Goal: Task Accomplishment & Management: Manage account settings

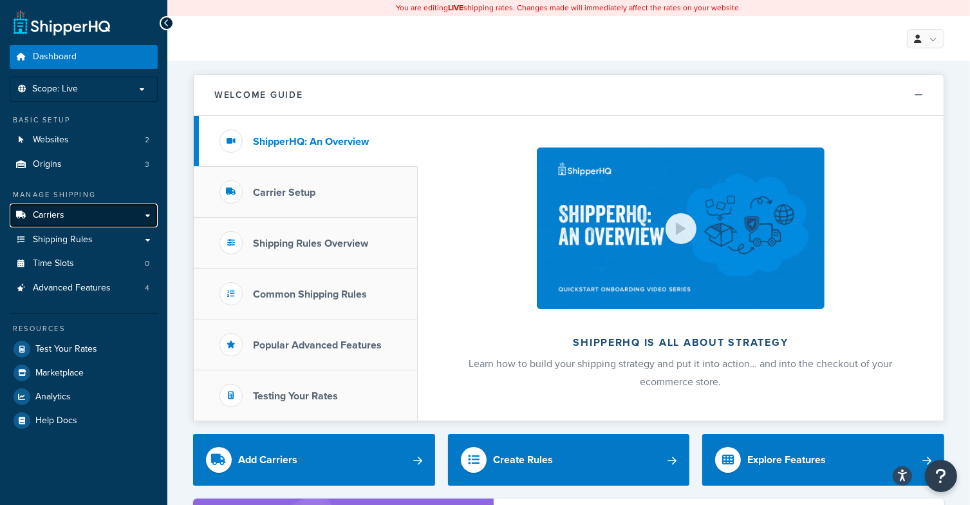
click at [86, 210] on link "Carriers" at bounding box center [84, 215] width 148 height 24
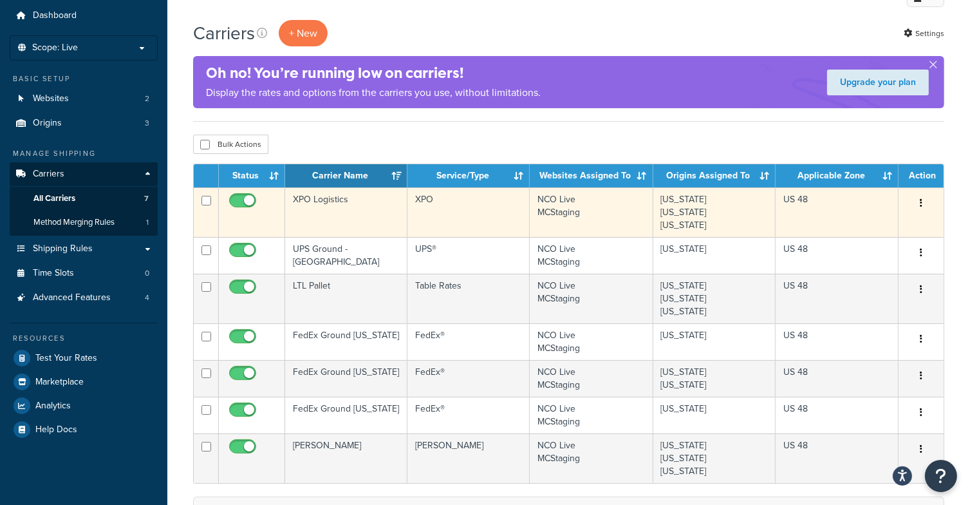
scroll to position [64, 0]
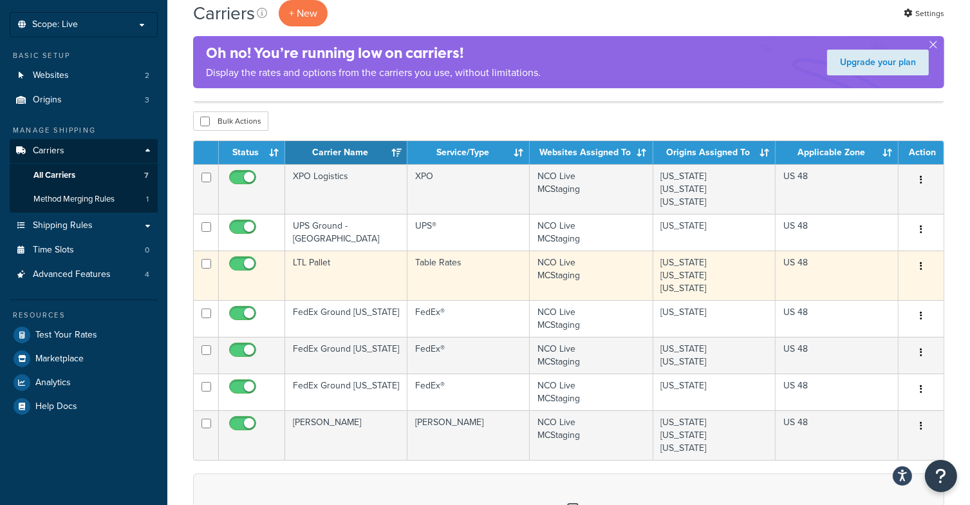
click at [370, 276] on td "LTL Pallet" at bounding box center [346, 275] width 122 height 50
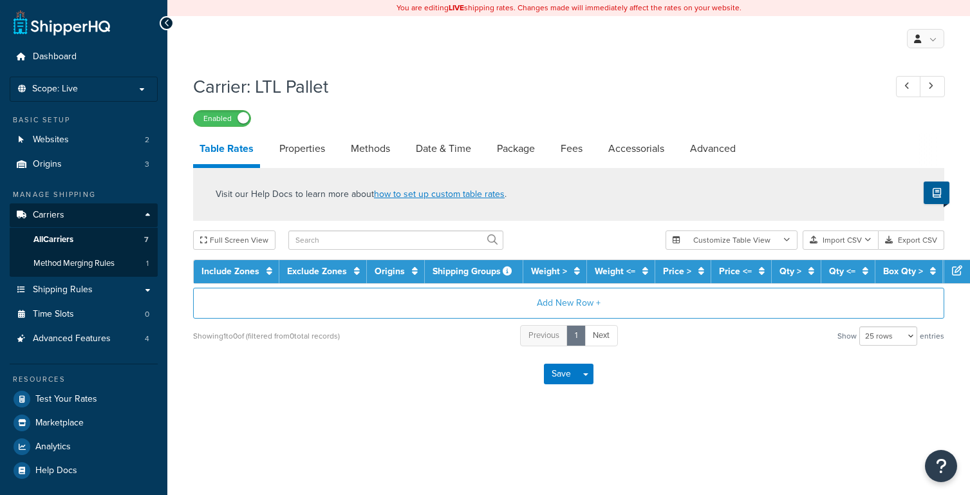
select select "25"
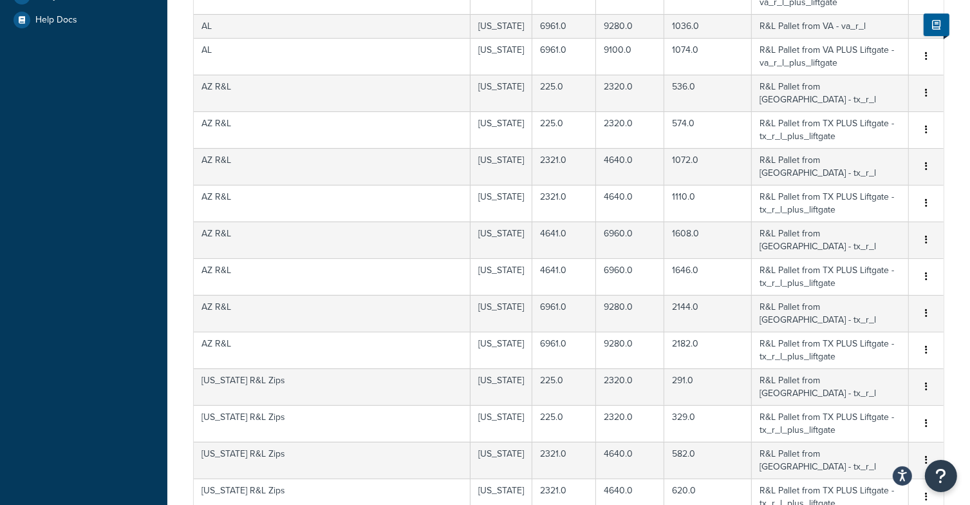
scroll to position [644, 0]
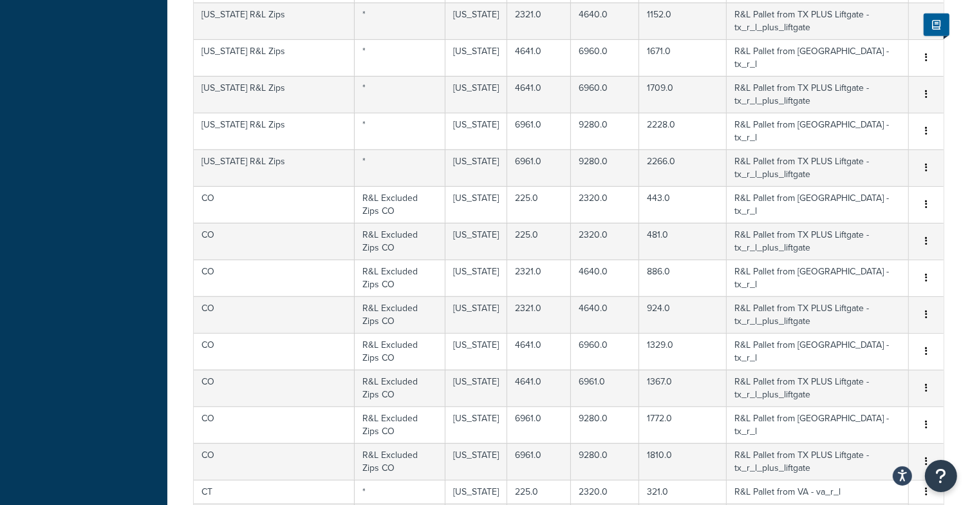
scroll to position [796, 0]
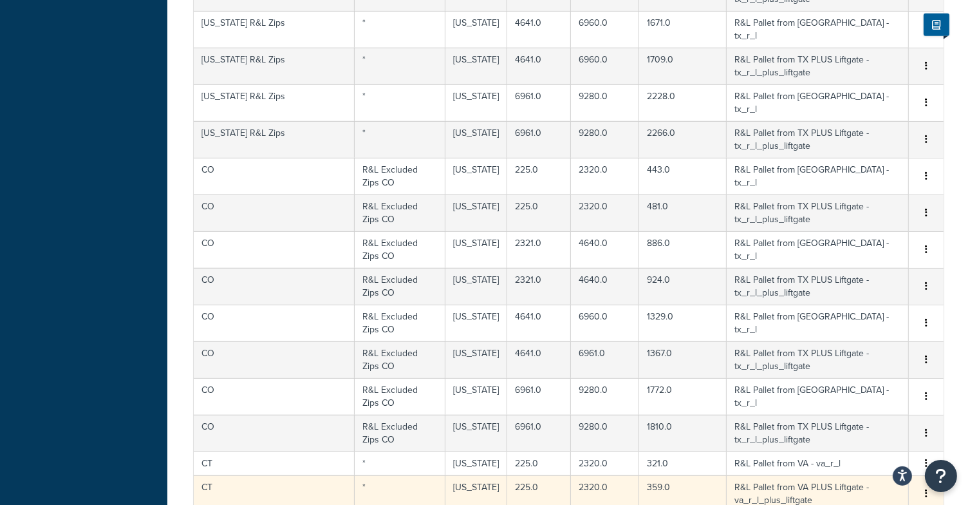
scroll to position [551, 0]
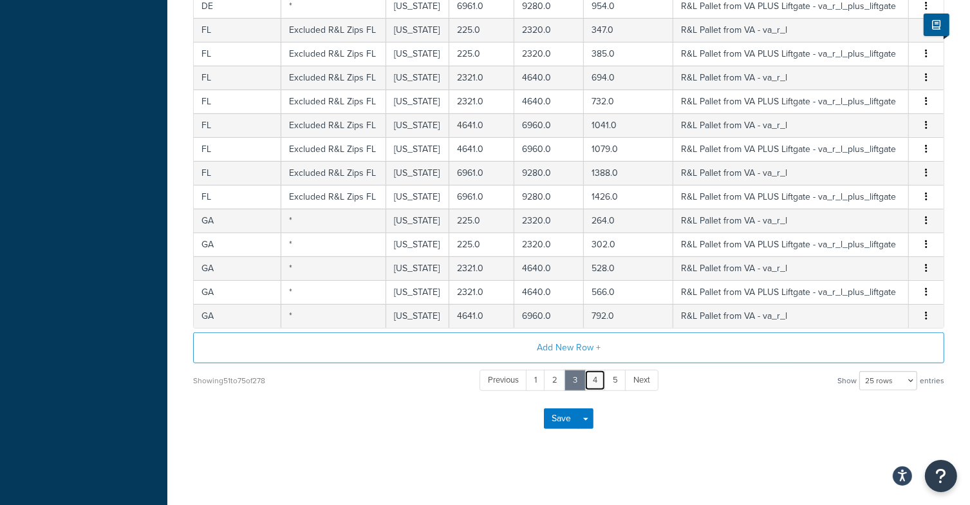
click at [598, 378] on link "4" at bounding box center [595, 380] width 21 height 21
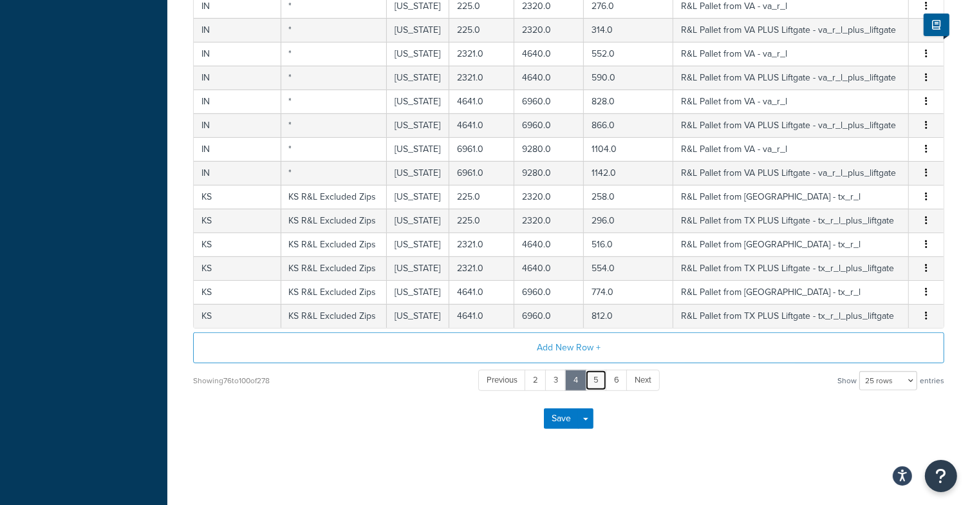
click at [595, 376] on link "5" at bounding box center [596, 380] width 22 height 21
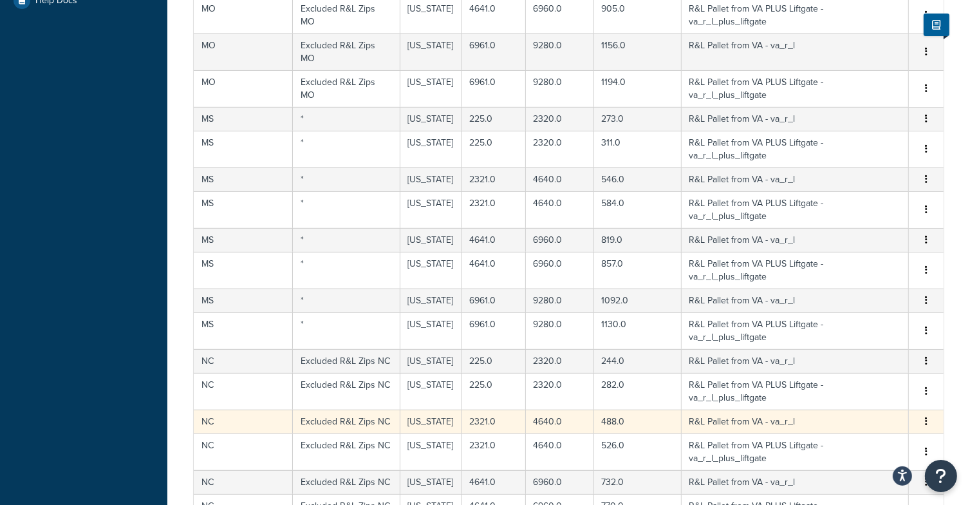
scroll to position [487, 0]
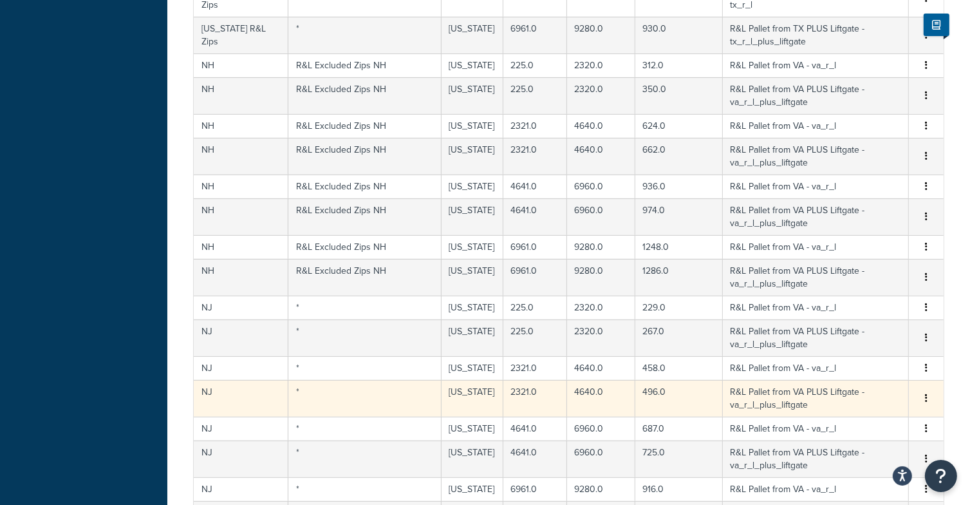
scroll to position [551, 0]
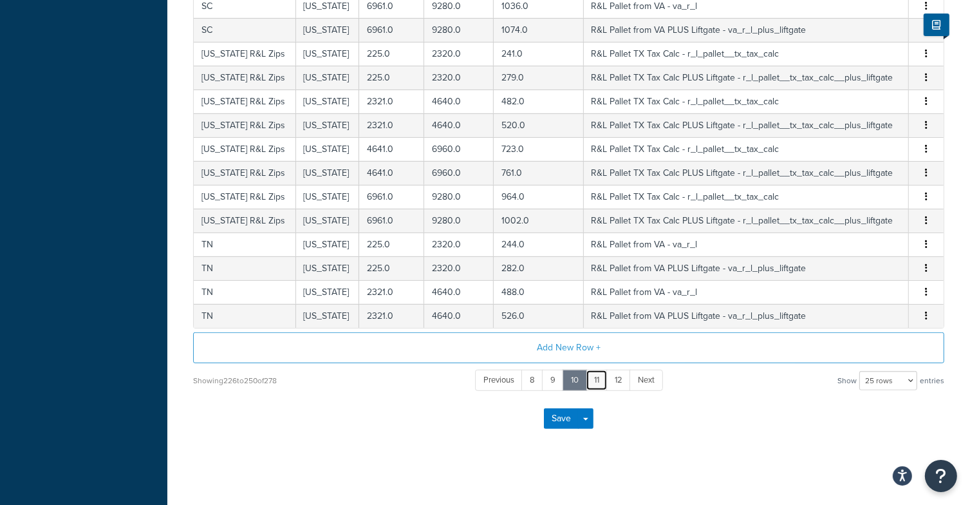
click at [596, 375] on link "11" at bounding box center [597, 380] width 22 height 21
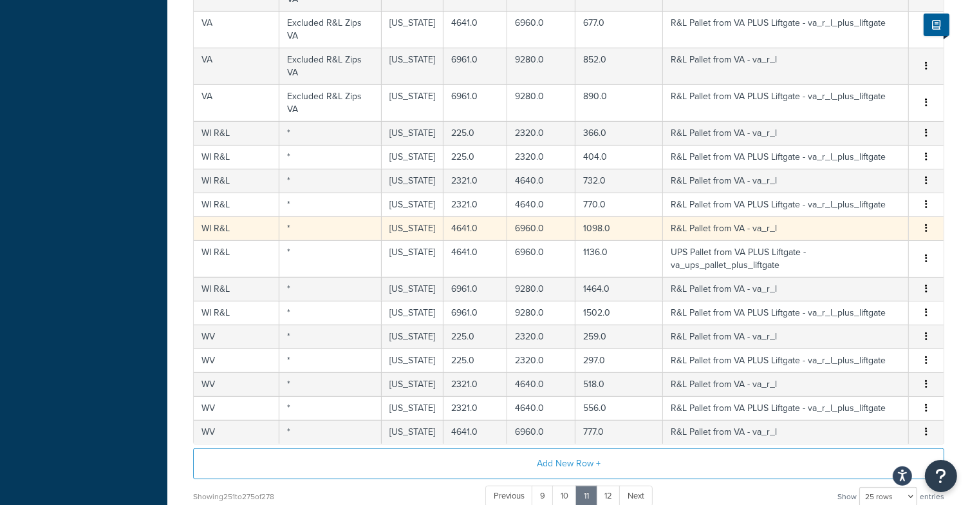
click at [221, 228] on td "WI R&L" at bounding box center [237, 228] width 86 height 24
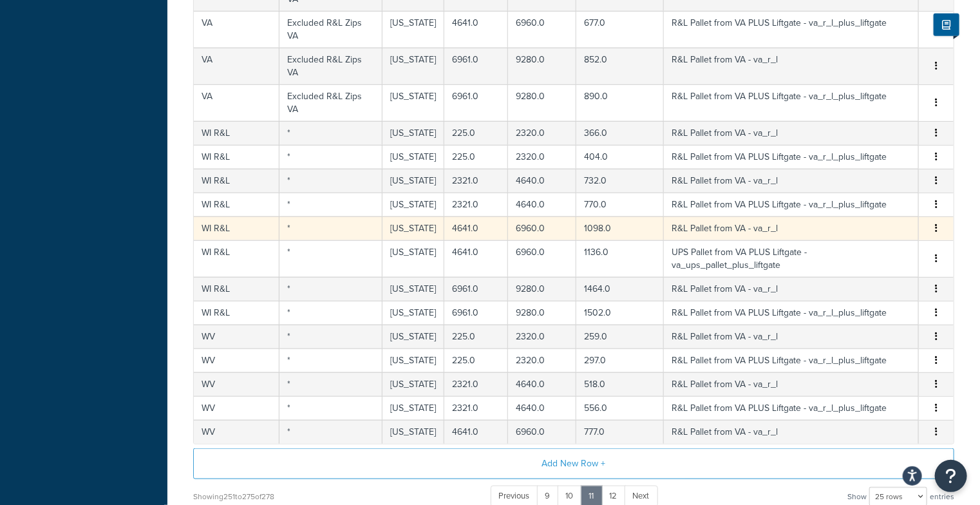
select select "174932"
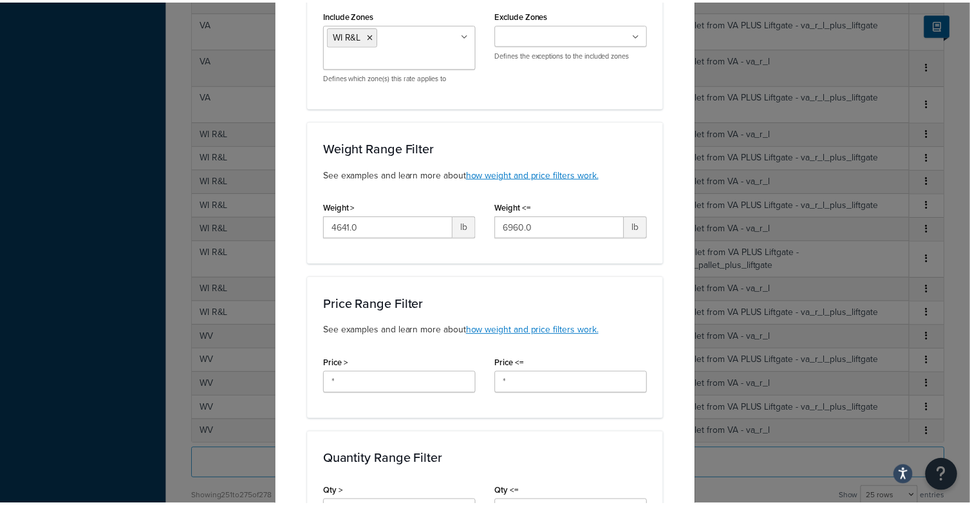
scroll to position [0, 0]
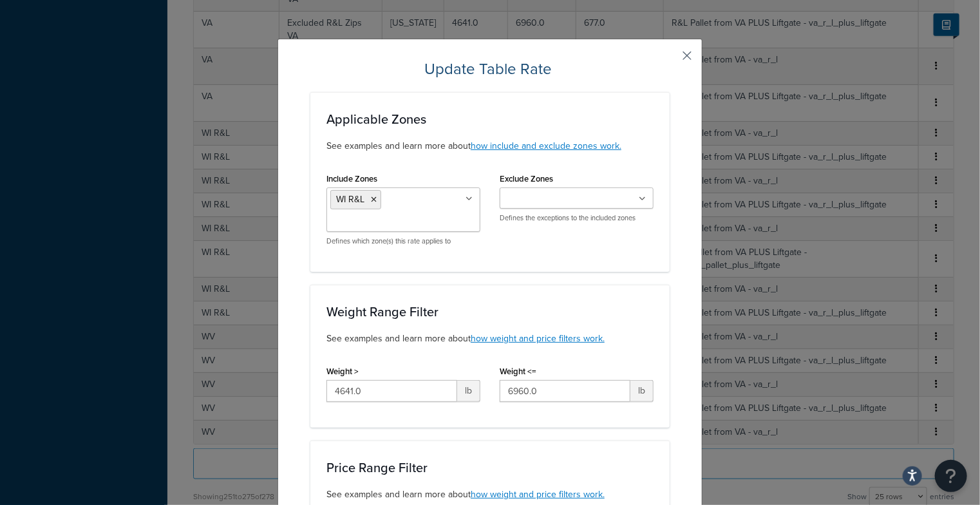
click at [670, 59] on button "button" at bounding box center [667, 60] width 3 height 3
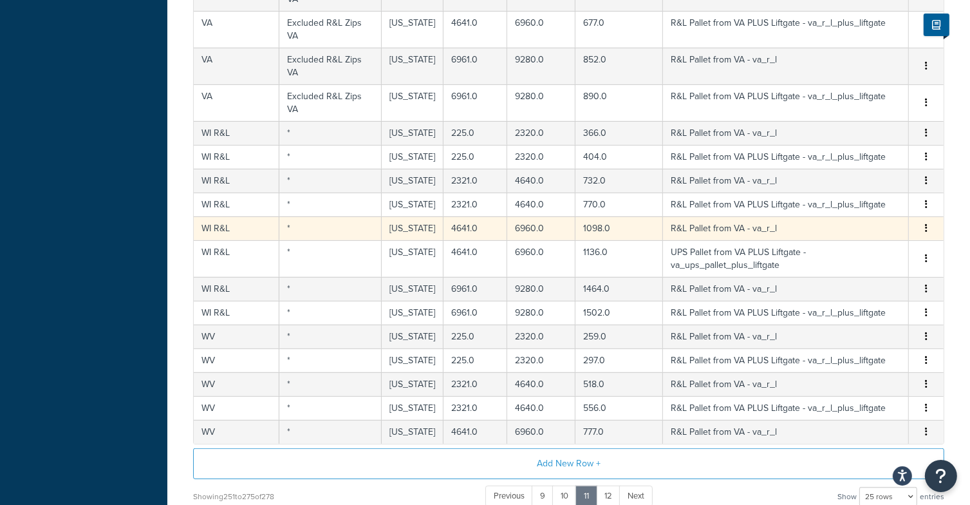
click at [926, 224] on icon "button" at bounding box center [926, 227] width 3 height 9
click at [862, 247] on div "Delete" at bounding box center [860, 253] width 91 height 26
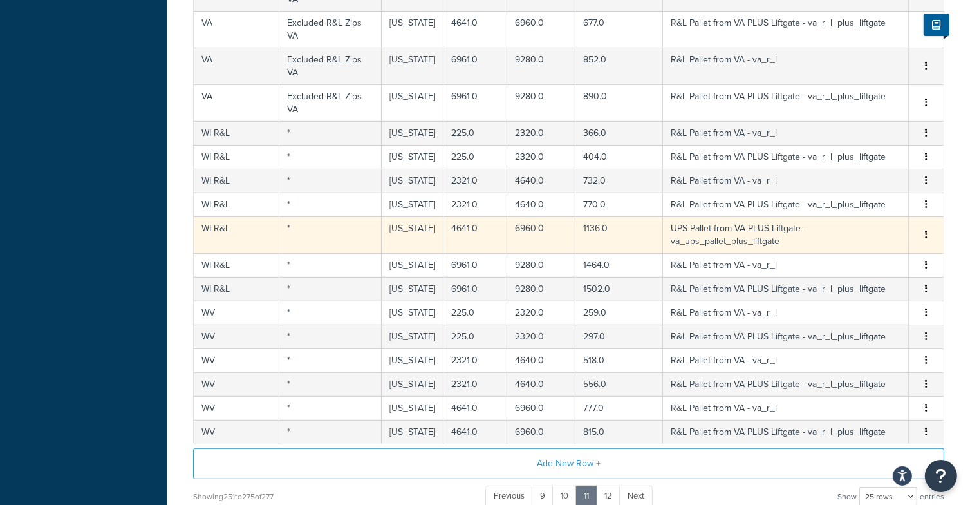
click at [925, 231] on button "button" at bounding box center [926, 235] width 10 height 14
click at [858, 259] on div "Delete" at bounding box center [860, 259] width 91 height 26
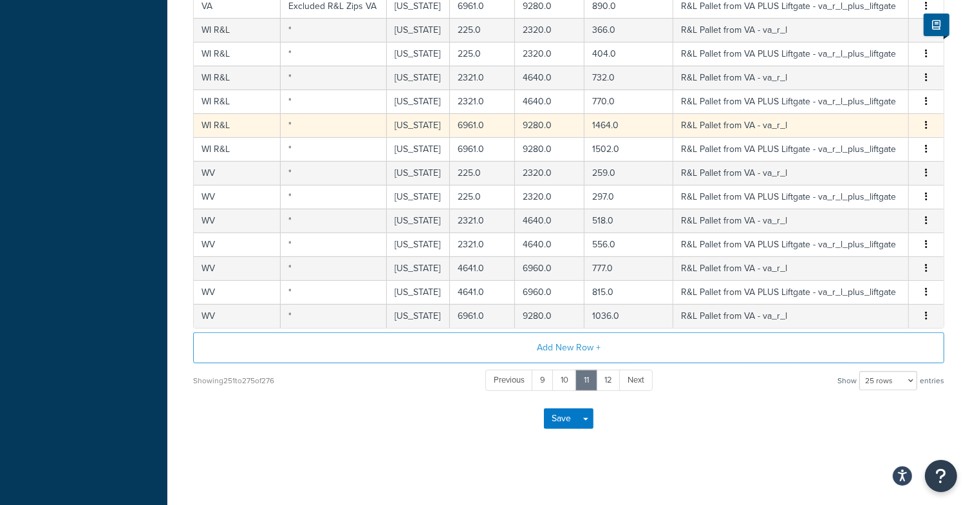
click at [930, 119] on button "button" at bounding box center [926, 125] width 10 height 14
click at [857, 146] on div "Delete" at bounding box center [860, 149] width 91 height 26
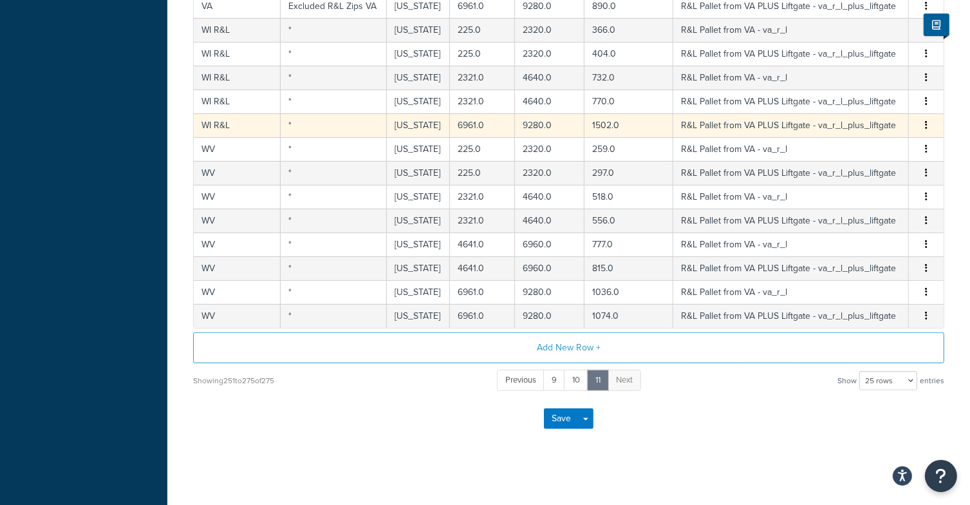
click at [925, 118] on button "button" at bounding box center [926, 125] width 10 height 14
click at [842, 146] on div "Delete" at bounding box center [860, 149] width 91 height 26
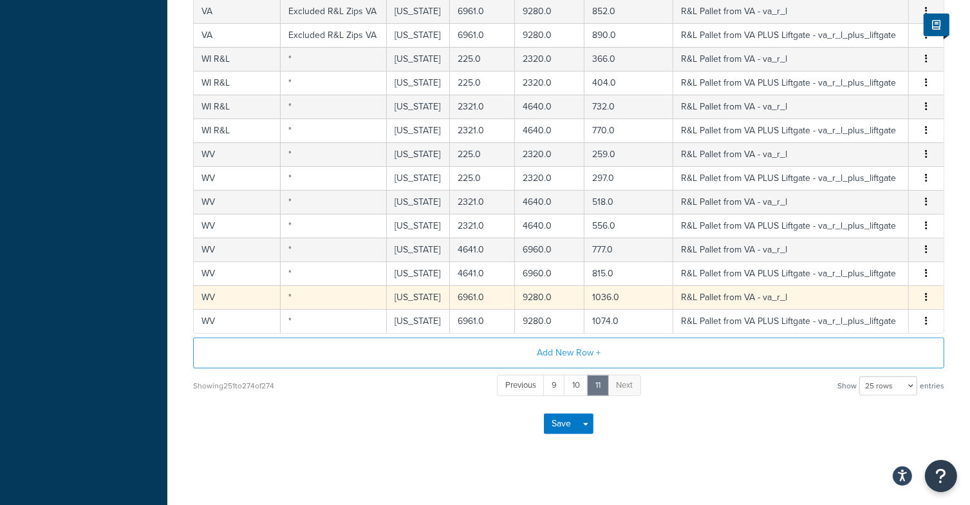
scroll to position [528, 0]
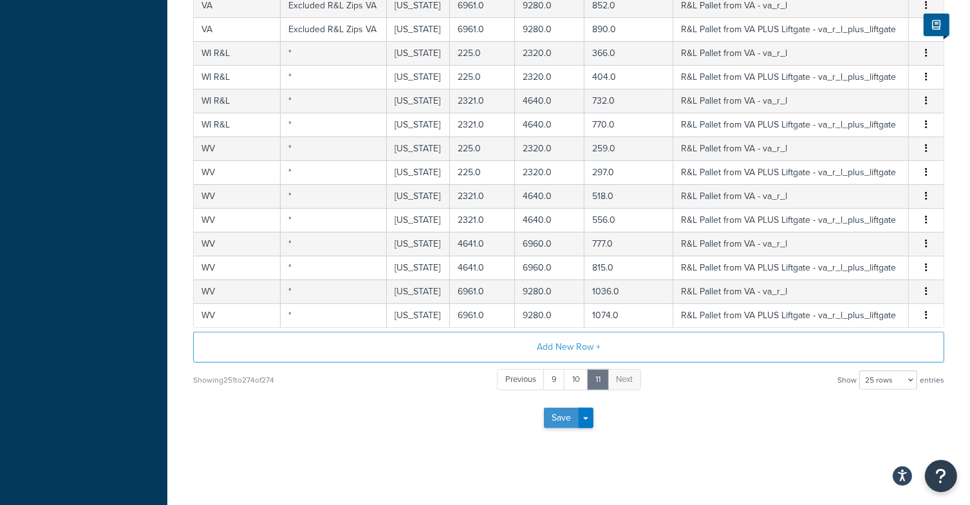
click at [556, 416] on button "Save" at bounding box center [561, 418] width 35 height 21
